Goal: Check status: Check status

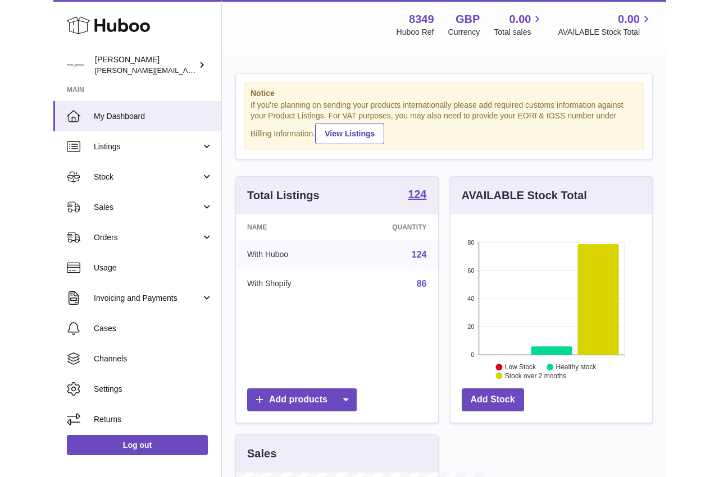
scroll to position [175, 251]
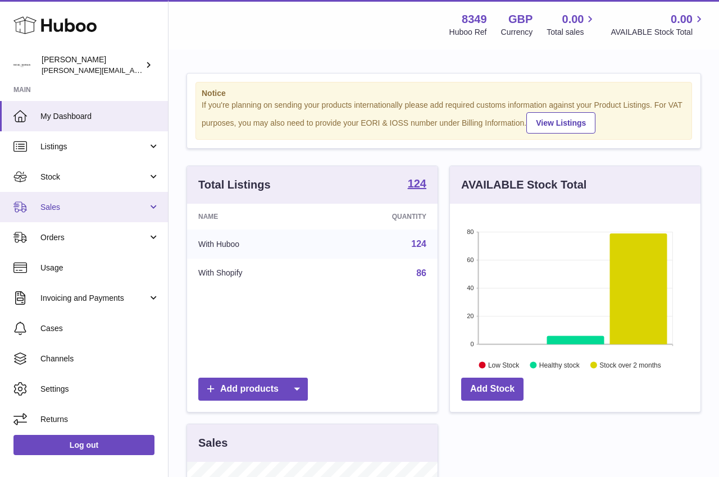
click at [48, 210] on span "Sales" at bounding box center [93, 207] width 107 height 11
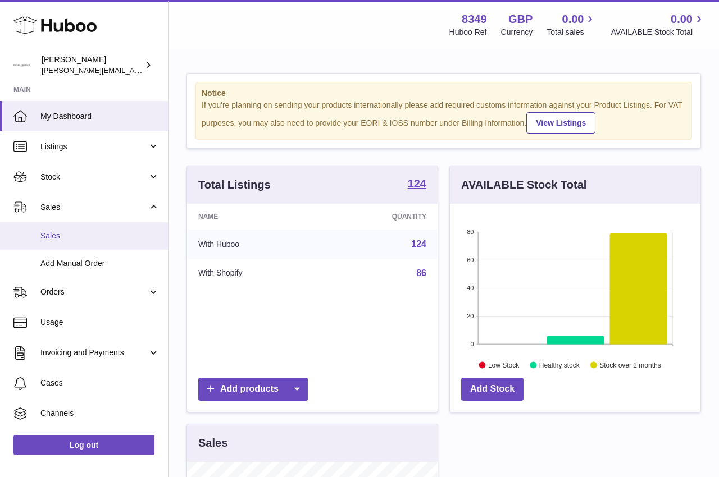
click at [51, 239] on span "Sales" at bounding box center [99, 236] width 119 height 11
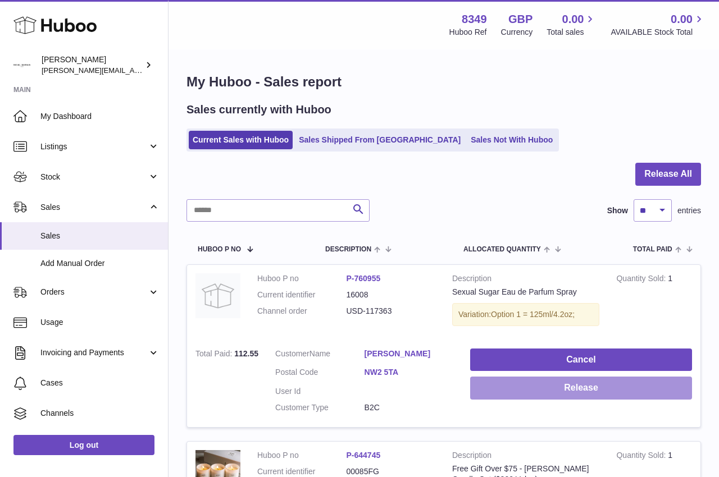
click at [523, 388] on button "Release" at bounding box center [581, 388] width 222 height 23
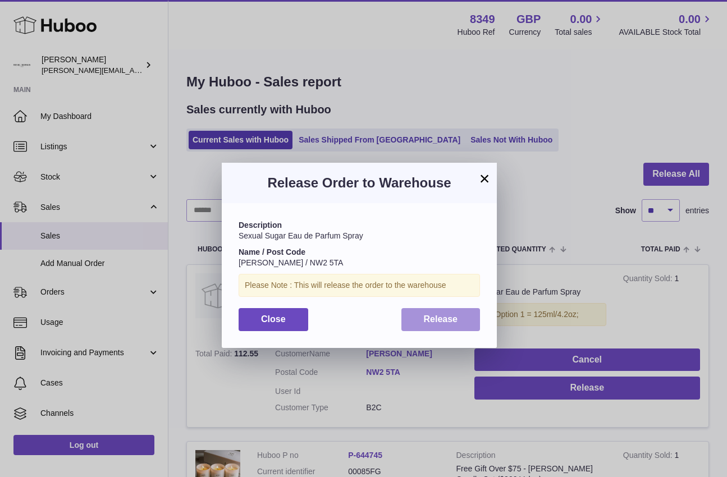
click at [443, 325] on button "Release" at bounding box center [441, 319] width 79 height 23
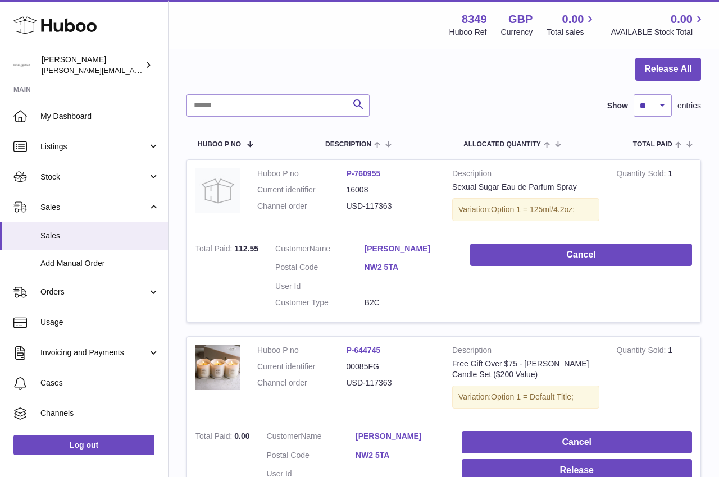
scroll to position [128, 0]
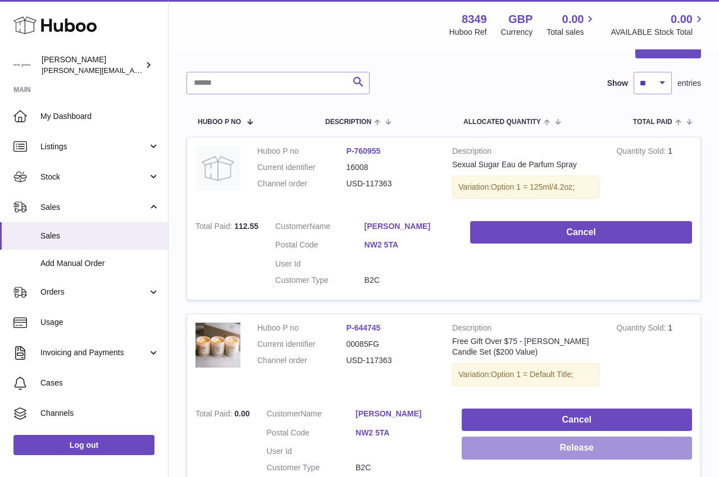
click at [622, 440] on button "Release" at bounding box center [577, 448] width 230 height 23
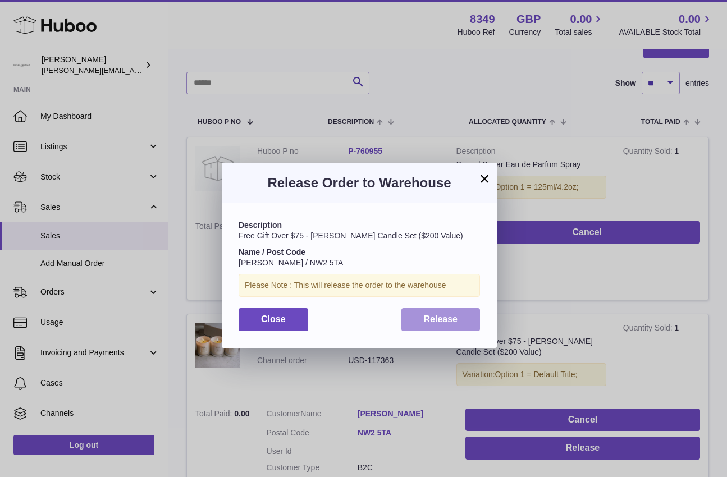
click at [457, 325] on button "Release" at bounding box center [441, 319] width 79 height 23
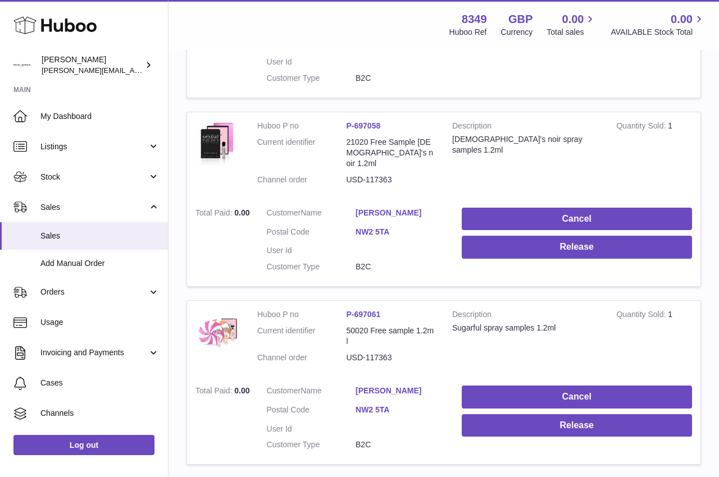
scroll to position [539, 0]
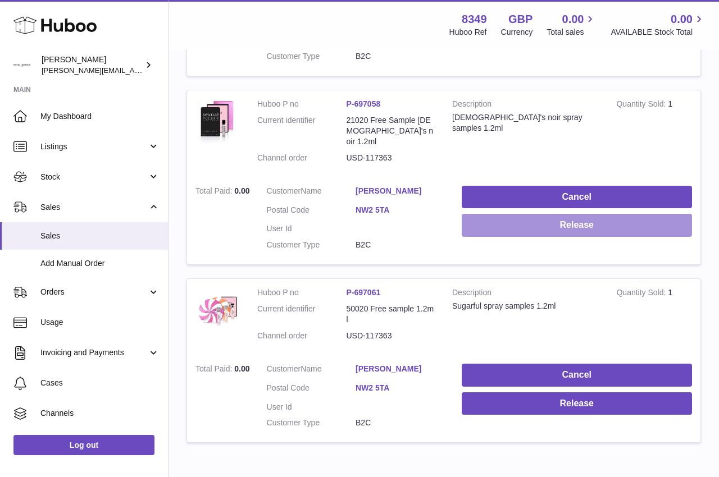
click at [580, 215] on button "Release" at bounding box center [577, 225] width 230 height 23
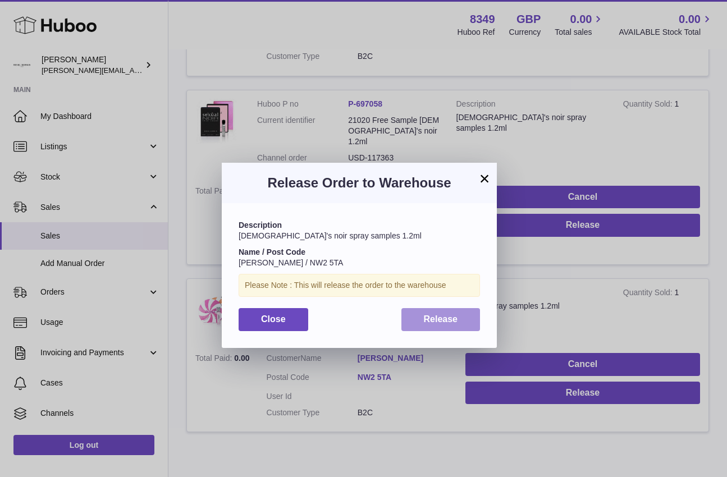
click at [453, 321] on span "Release" at bounding box center [441, 320] width 34 height 10
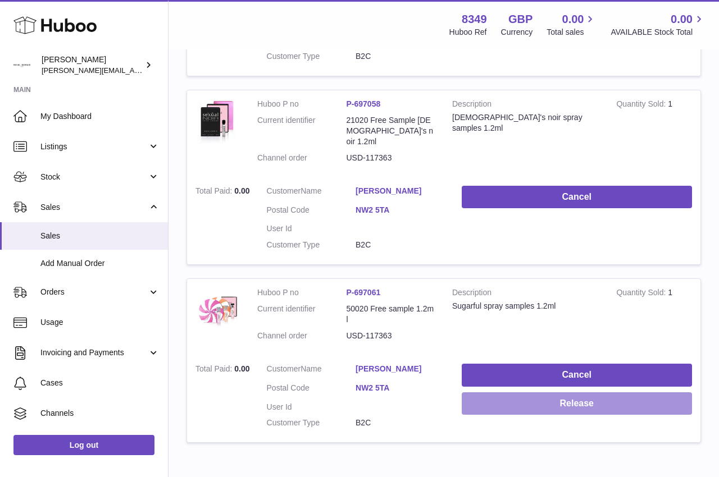
click at [561, 394] on button "Release" at bounding box center [577, 404] width 230 height 23
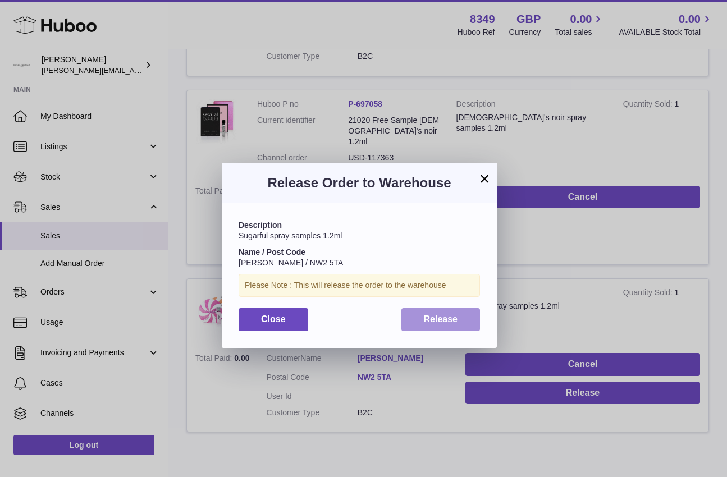
click at [434, 316] on span "Release" at bounding box center [441, 320] width 34 height 10
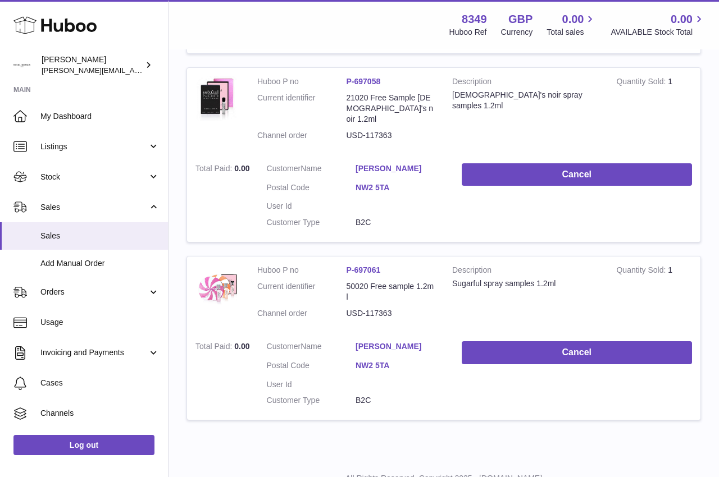
scroll to position [597, 0]
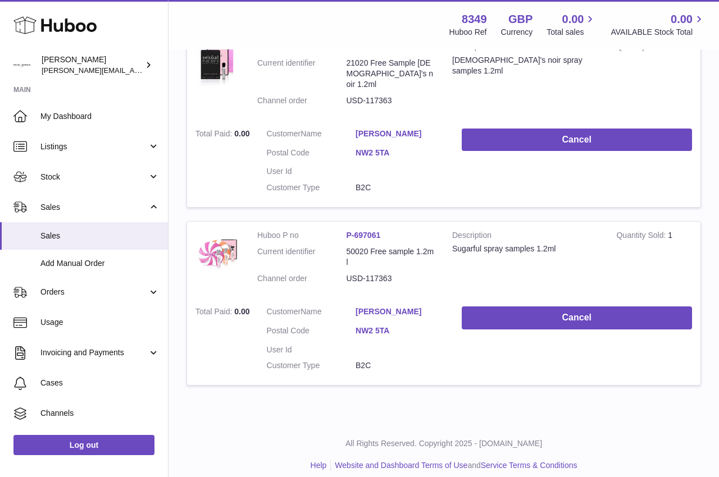
drag, startPoint x: 724, startPoint y: 285, endPoint x: 716, endPoint y: 125, distance: 160.3
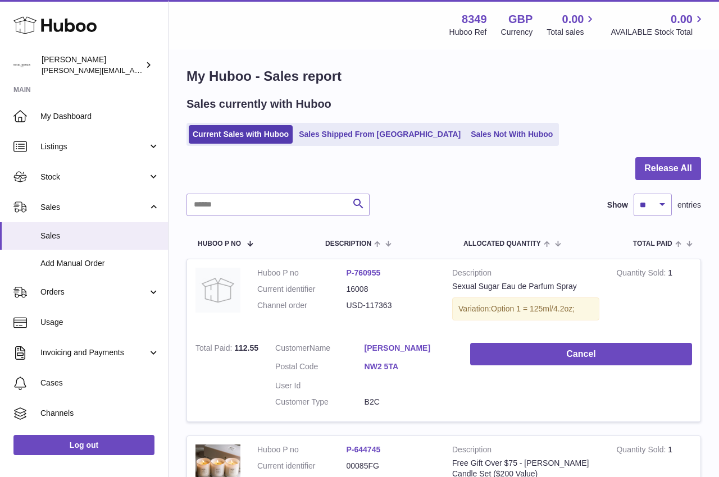
scroll to position [0, 0]
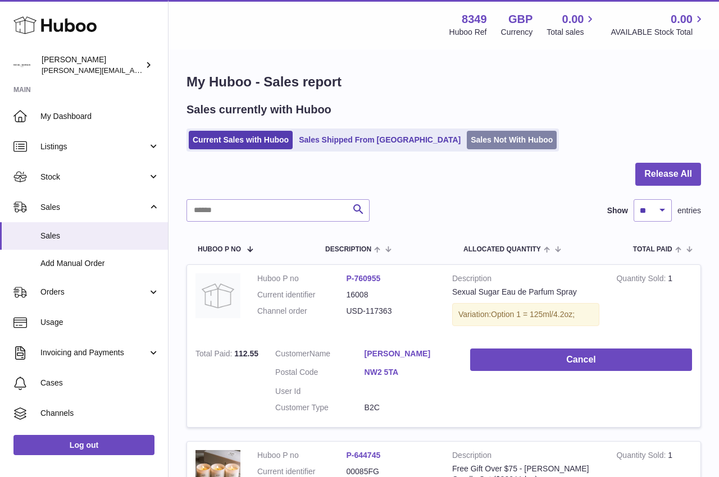
click at [467, 139] on link "Sales Not With Huboo" at bounding box center [512, 140] width 90 height 19
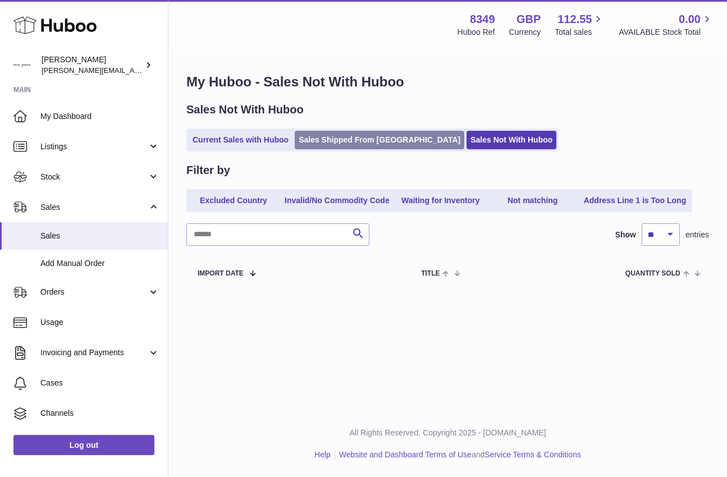
click at [316, 138] on link "Sales Shipped From [GEOGRAPHIC_DATA]" at bounding box center [380, 140] width 170 height 19
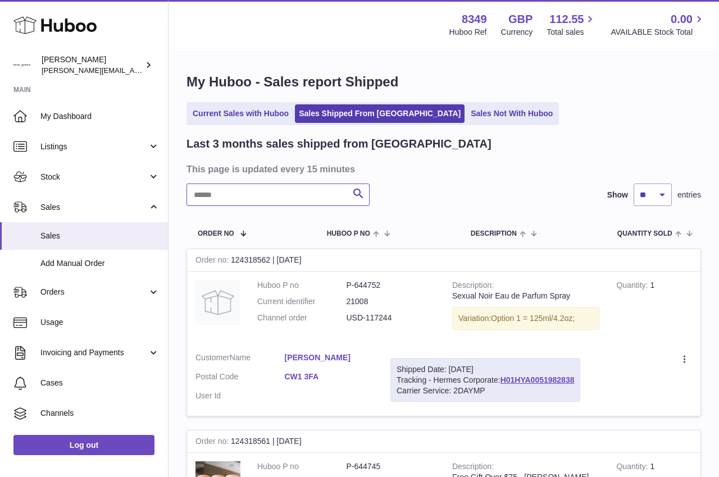
click at [198, 195] on input "text" at bounding box center [277, 195] width 183 height 22
paste input "**********"
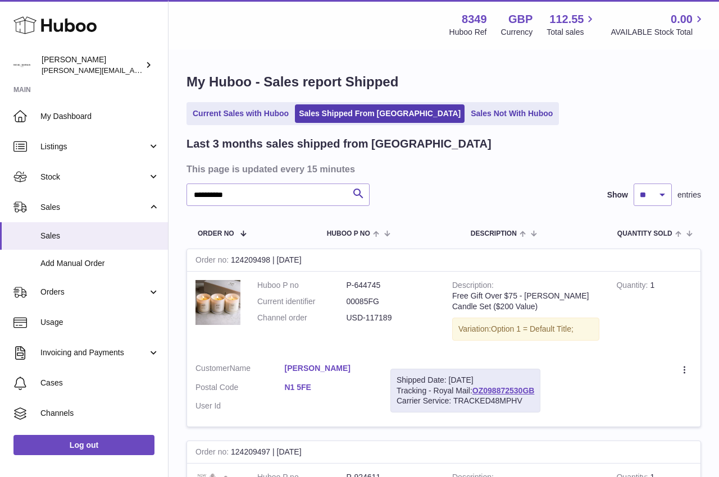
drag, startPoint x: 504, startPoint y: 390, endPoint x: 558, endPoint y: 397, distance: 54.3
click at [558, 397] on td "Create a ticket Duplicate Order" at bounding box center [625, 391] width 152 height 72
drag, startPoint x: 538, startPoint y: 388, endPoint x: 433, endPoint y: 395, distance: 105.3
click at [433, 395] on div "Shipped Date: 8th Sep 2025 Tracking - Royal Mail: OZ098872530GB Carrier Service…" at bounding box center [465, 391] width 150 height 44
copy div "Royal Mail: OZ098872530GB"
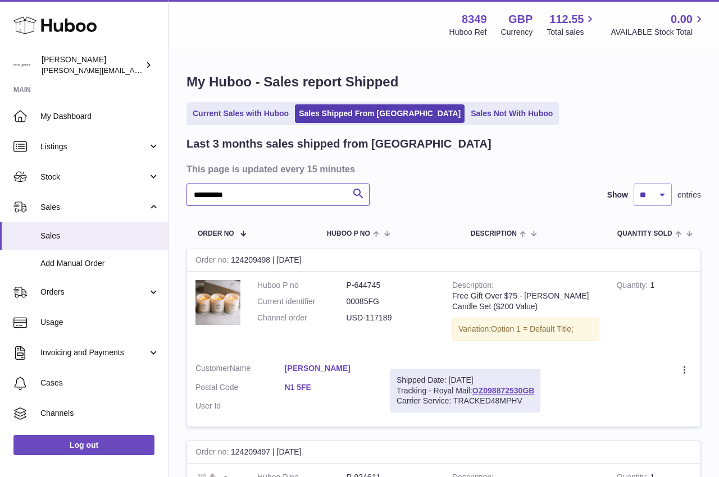
drag, startPoint x: 244, startPoint y: 196, endPoint x: 170, endPoint y: 193, distance: 74.8
click at [170, 193] on div "**********" at bounding box center [444, 348] width 550 height 595
paste input "text"
drag, startPoint x: 538, startPoint y: 390, endPoint x: 436, endPoint y: 391, distance: 101.7
click at [436, 391] on div "Shipped Date: 8th Sep 2025 Tracking - Royal Mail: OZ098872557GB Carrier Service…" at bounding box center [465, 391] width 150 height 44
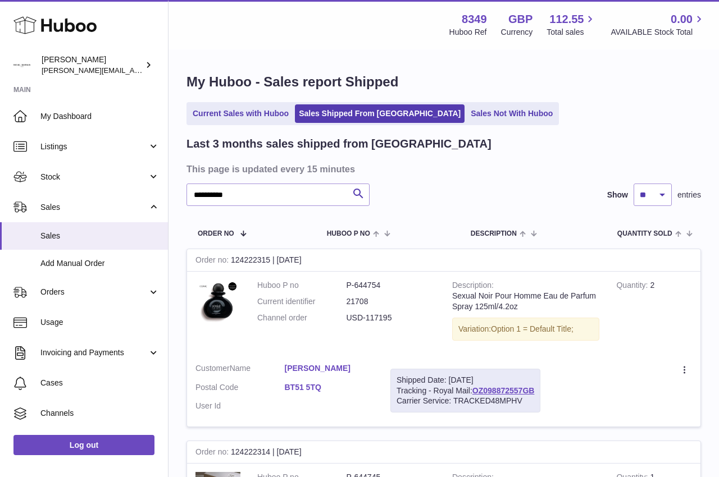
copy div "Royal Mail: OZ098872557GB"
drag, startPoint x: 243, startPoint y: 198, endPoint x: 171, endPoint y: 194, distance: 72.0
paste input "text"
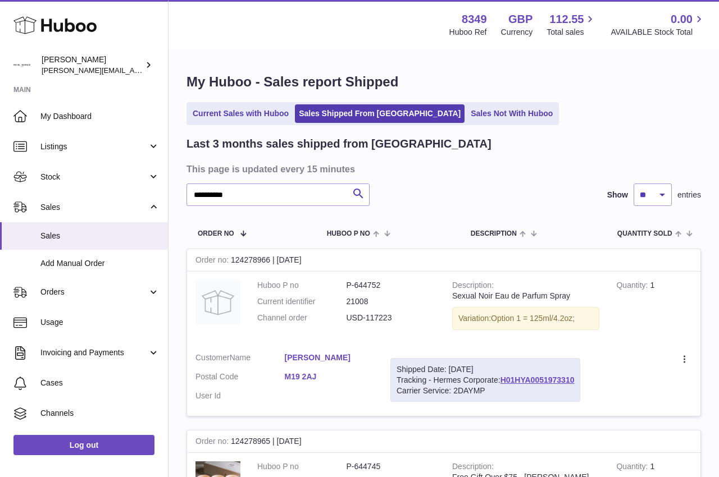
drag, startPoint x: 577, startPoint y: 381, endPoint x: 434, endPoint y: 379, distance: 143.3
click at [434, 379] on div "Shipped Date: 8th Sep 2025 Tracking - Hermes Corporate: H01HYA0051973310 Carrie…" at bounding box center [485, 380] width 190 height 44
copy div "Hermes Corporate: H01HYA0051973310"
drag, startPoint x: 249, startPoint y: 194, endPoint x: 179, endPoint y: 191, distance: 69.7
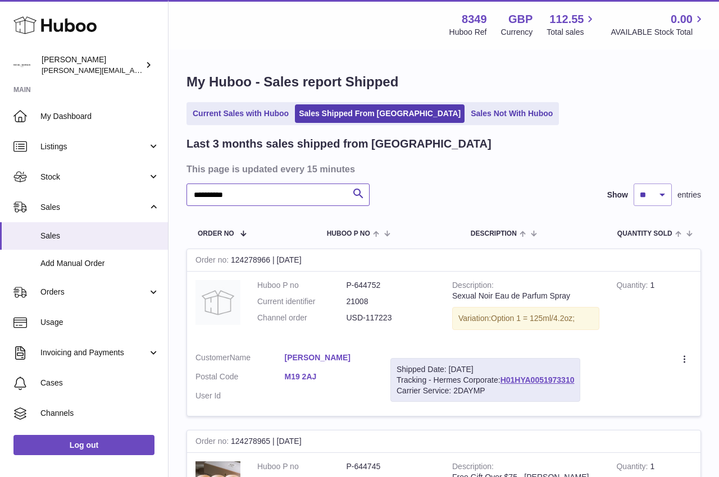
paste input "text"
drag, startPoint x: 579, startPoint y: 381, endPoint x: 433, endPoint y: 381, distance: 146.6
click at [433, 381] on div "Shipped Date: 8th Sep 2025 Tracking - Hermes Corporate: H01HYA0051982838 Carrie…" at bounding box center [485, 380] width 190 height 44
drag, startPoint x: 581, startPoint y: 376, endPoint x: 433, endPoint y: 381, distance: 147.8
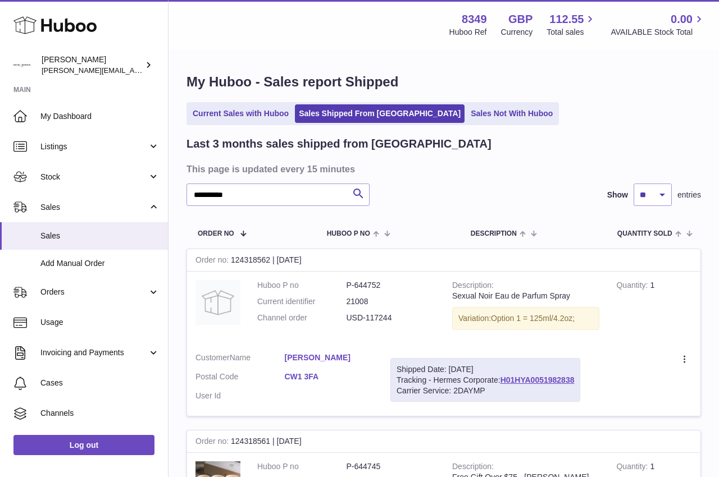
click at [433, 381] on div "Shipped Date: 8th Sep 2025 Tracking - Hermes Corporate: H01HYA0051982838 Carrie…" at bounding box center [485, 380] width 190 height 44
drag, startPoint x: 433, startPoint y: 381, endPoint x: 440, endPoint y: 381, distance: 6.7
copy div "Hermes Corporate: H01HYA0051982838"
drag, startPoint x: 246, startPoint y: 193, endPoint x: 159, endPoint y: 198, distance: 87.2
click at [159, 198] on div "**********" at bounding box center [359, 355] width 719 height 711
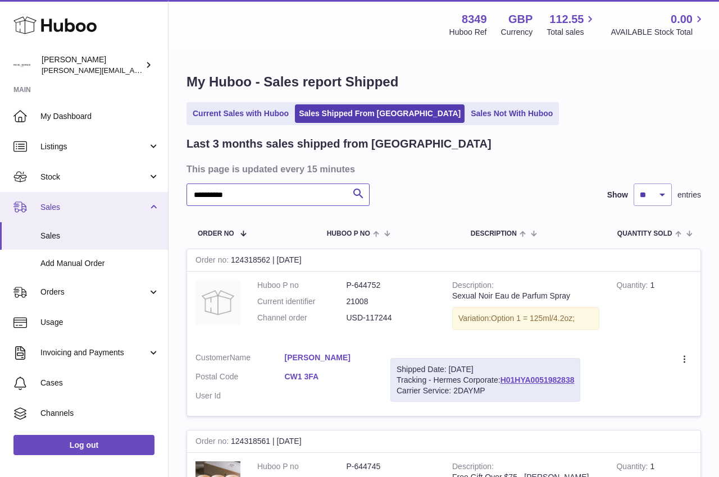
paste input "text"
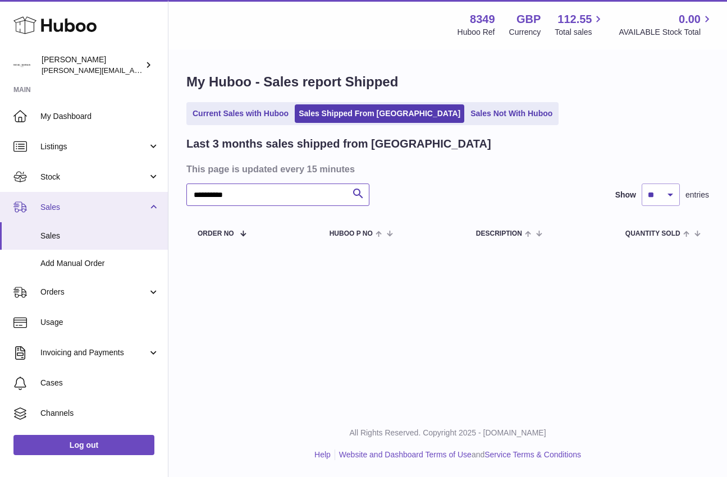
type input "**********"
